Goal: Task Accomplishment & Management: Manage account settings

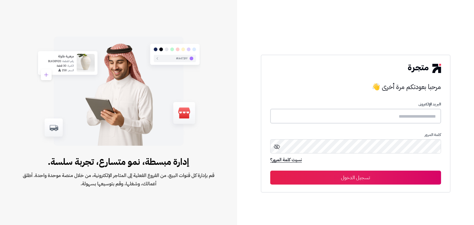
click at [409, 123] on input "text" at bounding box center [355, 116] width 171 height 15
type input "**********"
click at [360, 179] on button "تسجيل الدخول" at bounding box center [355, 178] width 171 height 14
